Goal: Task Accomplishment & Management: Use online tool/utility

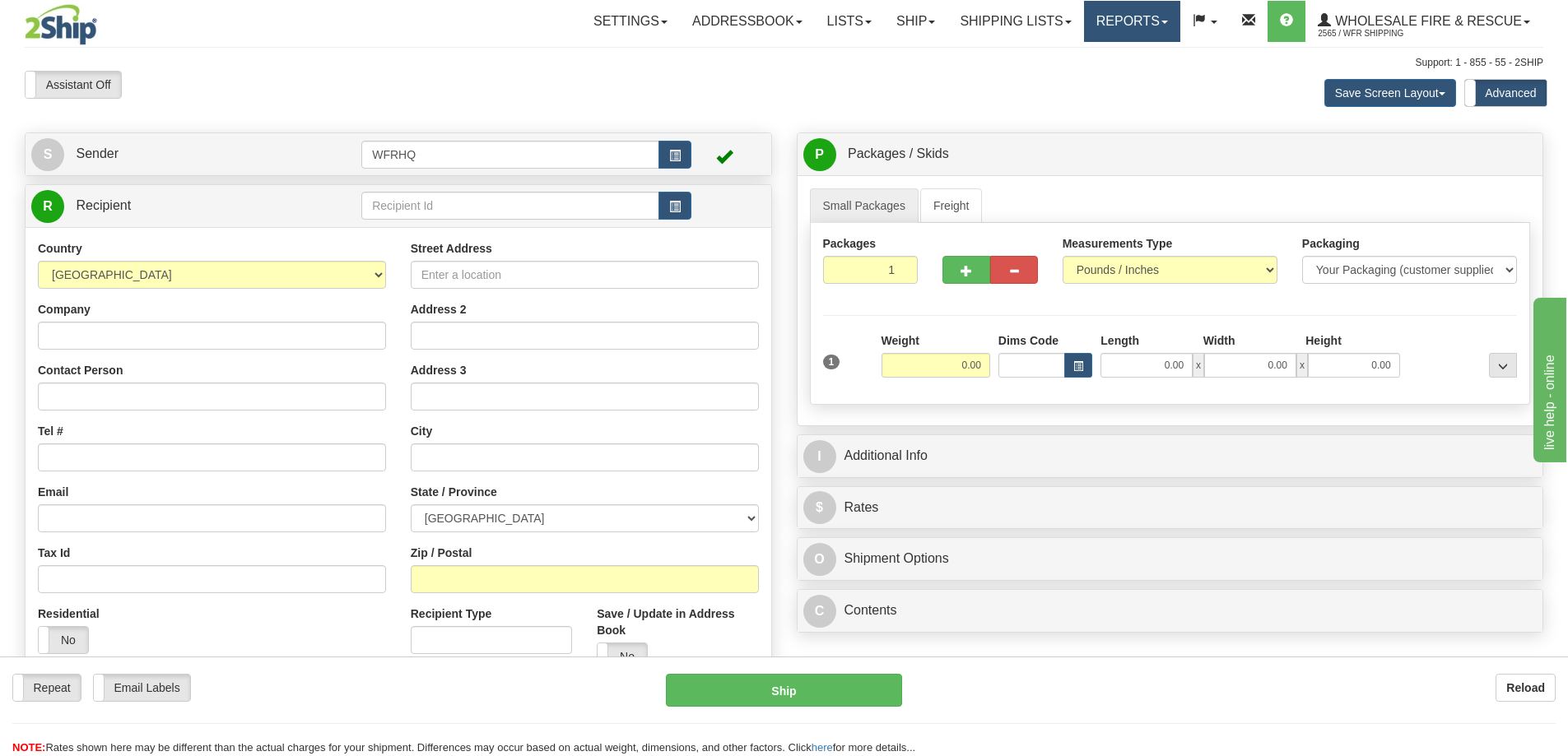
click at [1148, 15] on link "Reports" at bounding box center [1132, 22] width 97 height 41
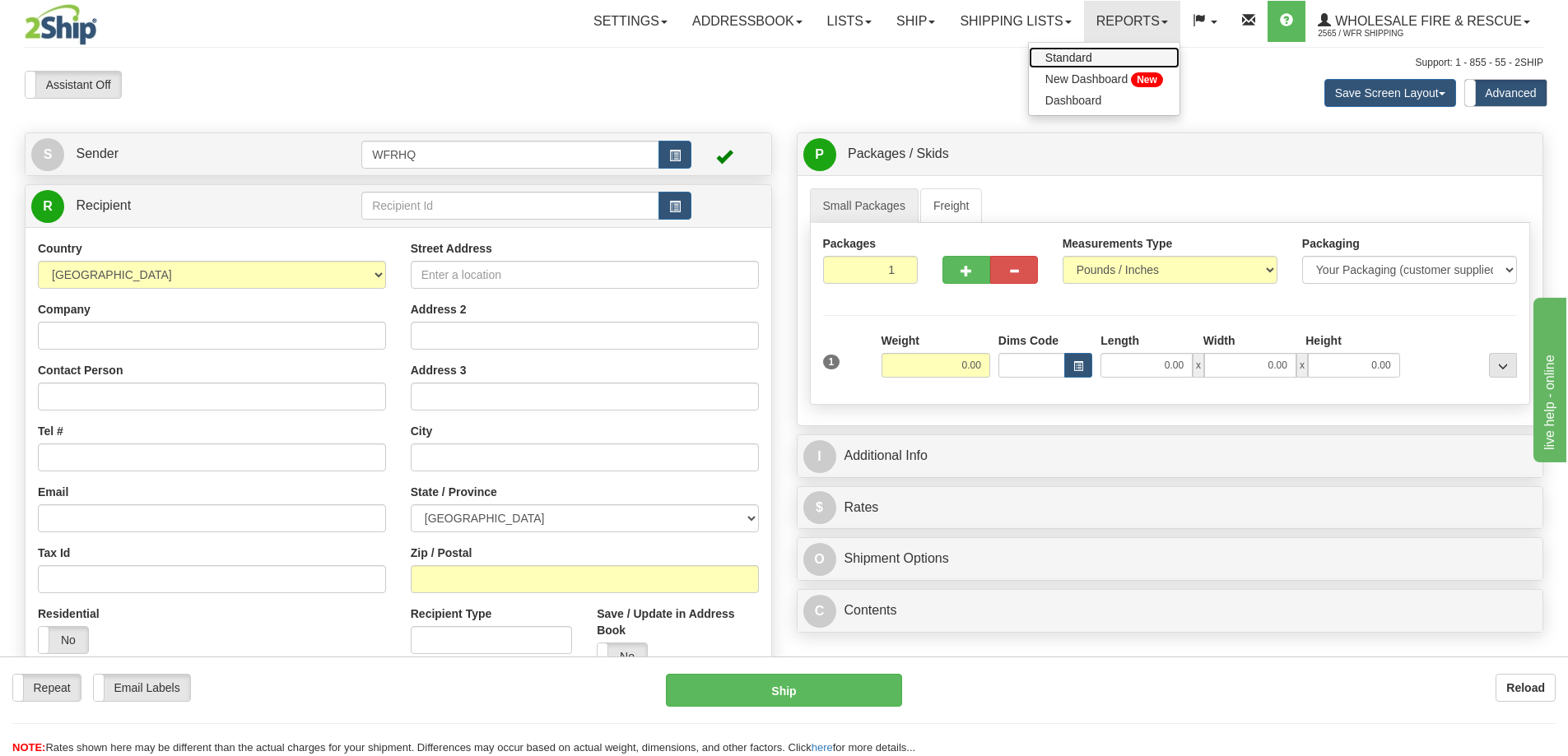
click at [1062, 57] on span "Standard" at bounding box center [1069, 57] width 47 height 13
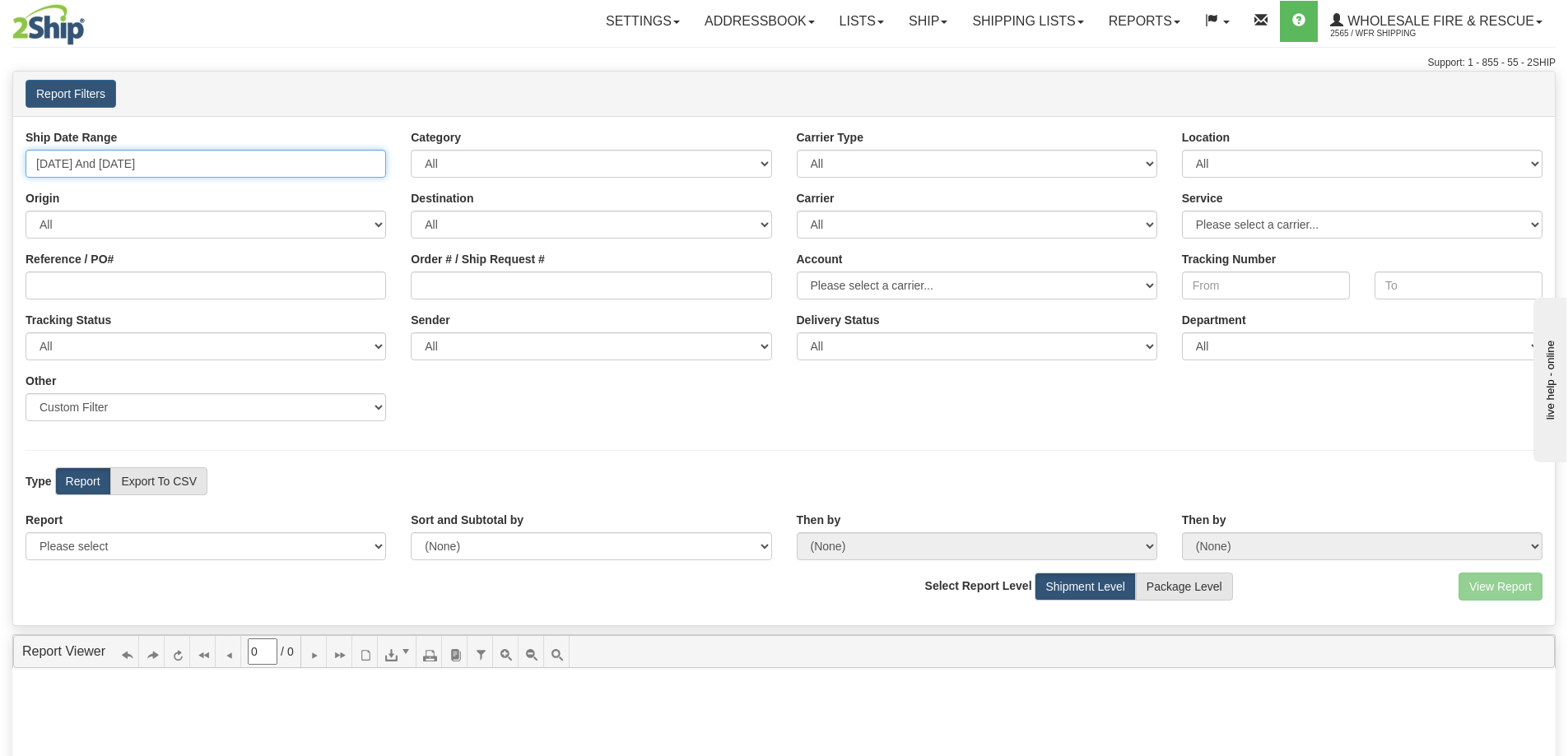
click at [142, 168] on input "[DATE] And [DATE]" at bounding box center [206, 164] width 360 height 28
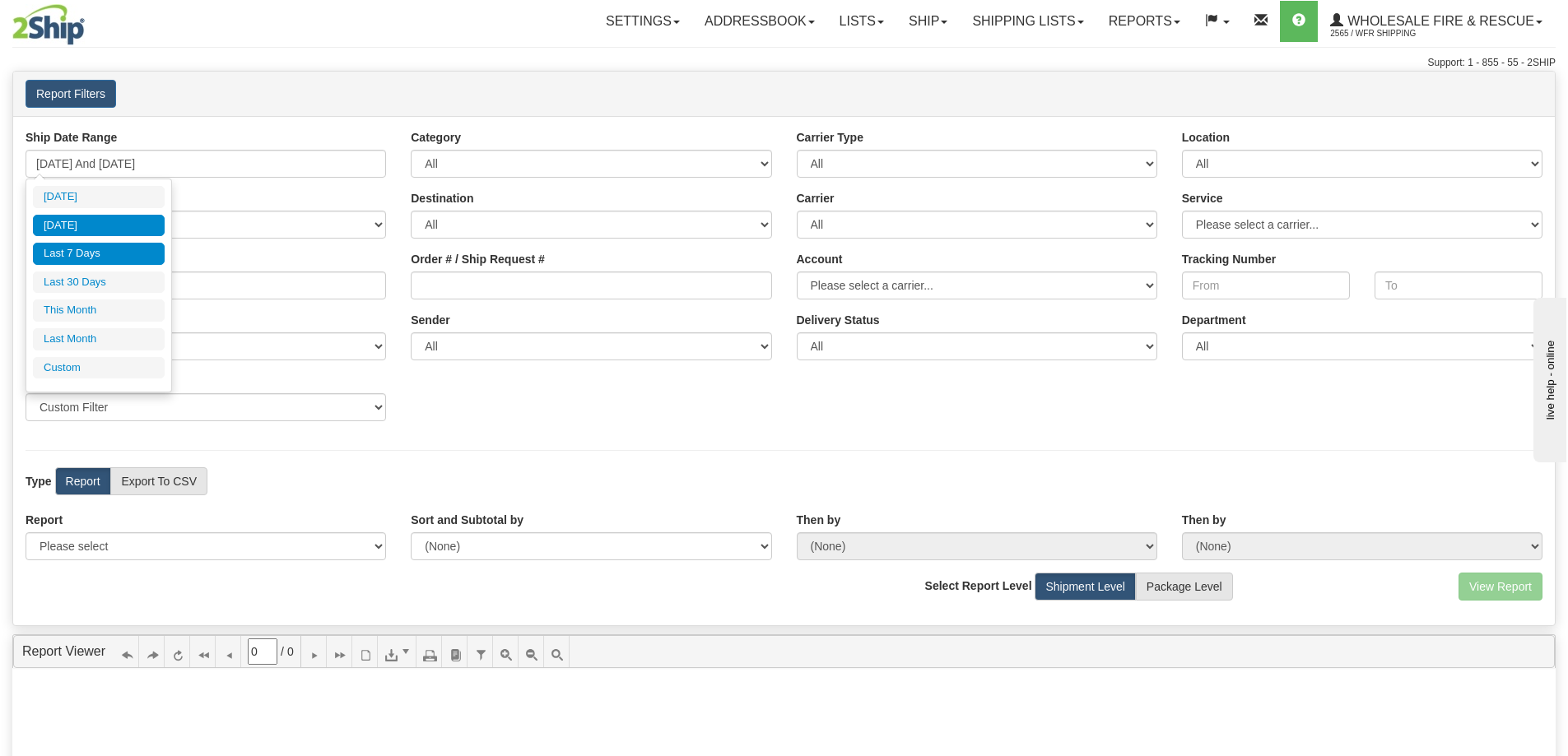
click at [124, 219] on li "[DATE]" at bounding box center [99, 226] width 131 height 23
type input "[DATE] And [DATE]"
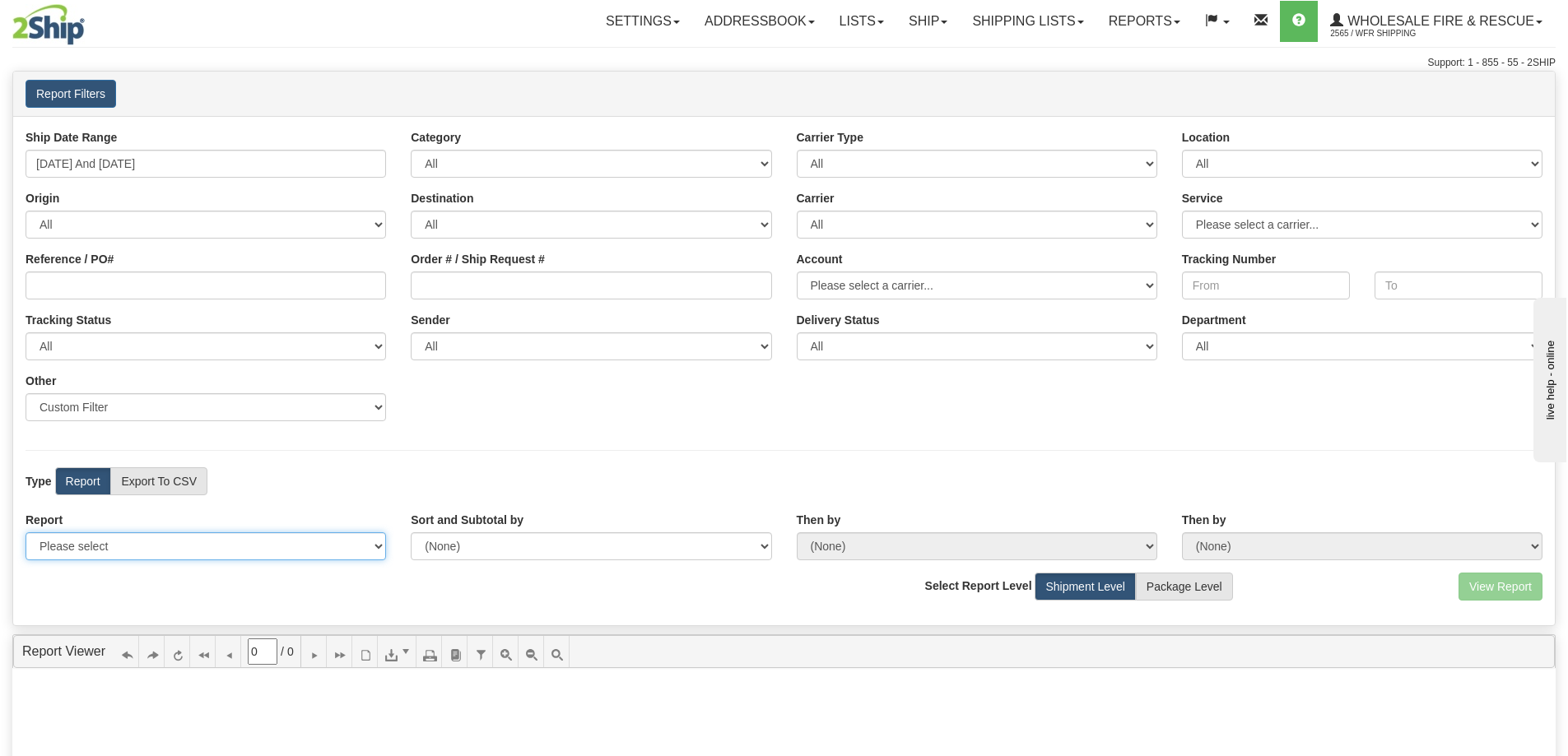
click at [153, 546] on select "Please select 1 Line Shipment Report Address Detail Basic Shipment Overview Can…" at bounding box center [206, 547] width 360 height 28
select select "Users\Full Reference Detail.trdx"
click at [25, 533] on select "Please select 1 Line Shipment Report Address Detail Basic Shipment Overview Can…" at bounding box center [206, 547] width 360 height 28
click at [1519, 586] on button "View Report" at bounding box center [1499, 586] width 84 height 28
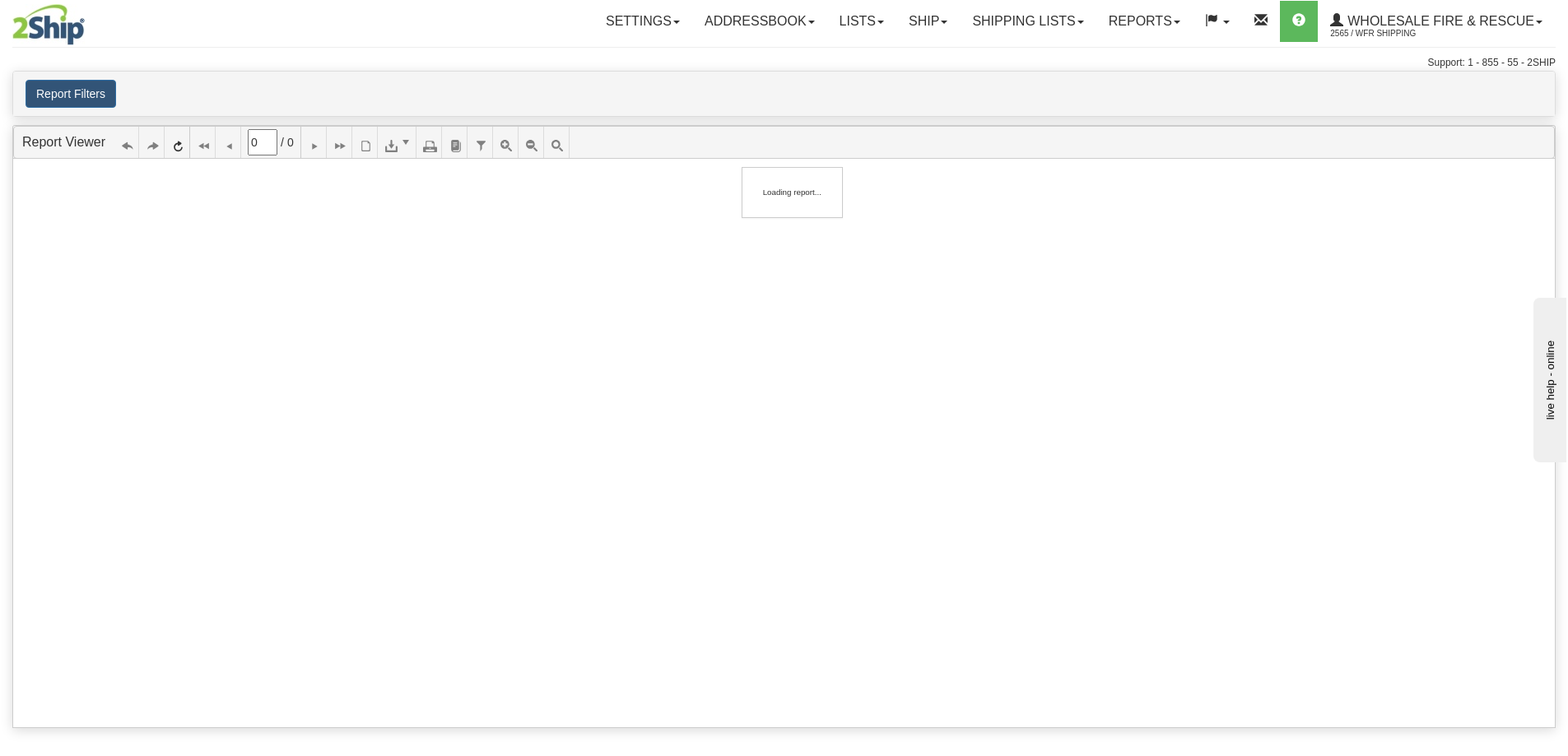
type input "1"
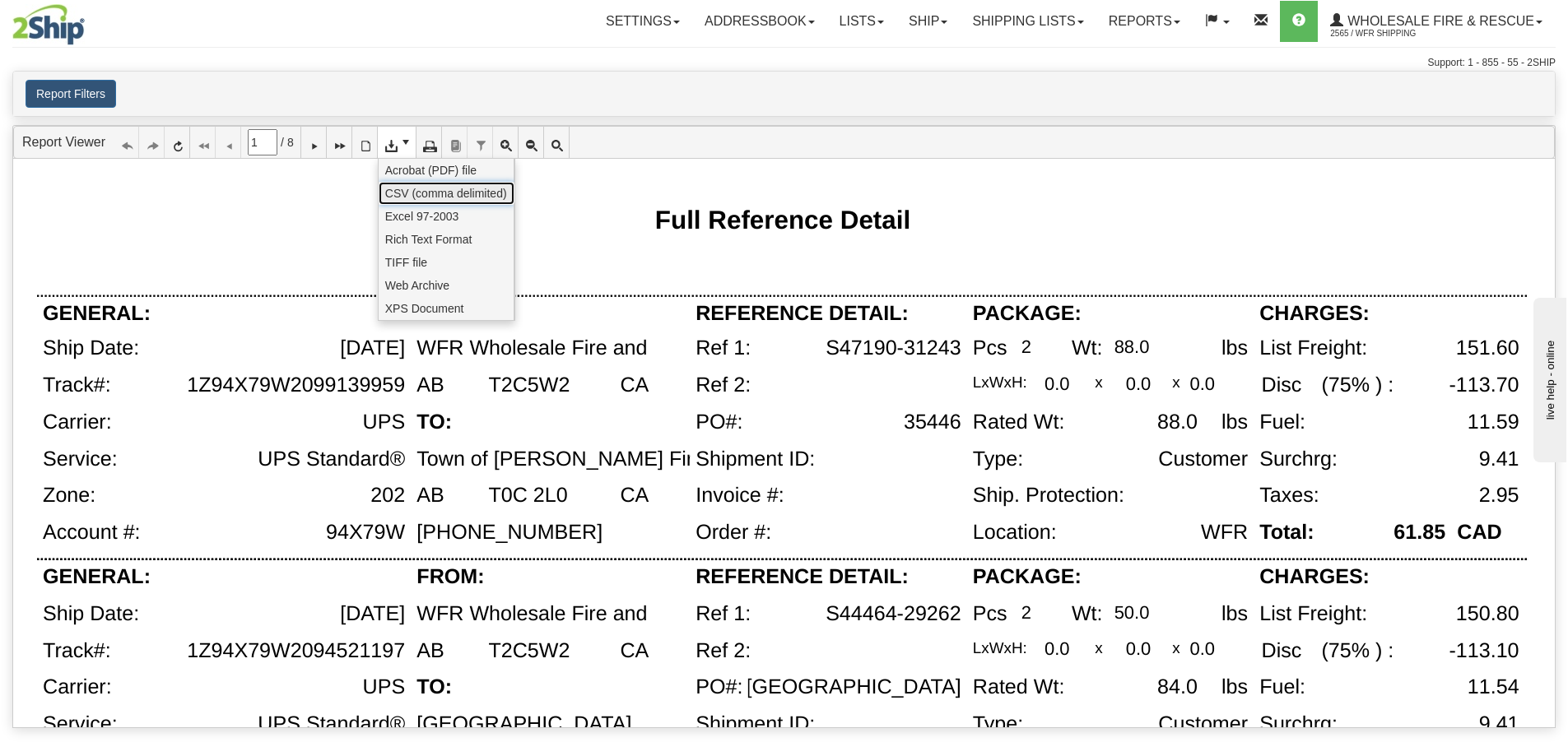
click at [415, 194] on span "CSV (comma delimited)" at bounding box center [447, 193] width 122 height 17
